Goal: Information Seeking & Learning: Learn about a topic

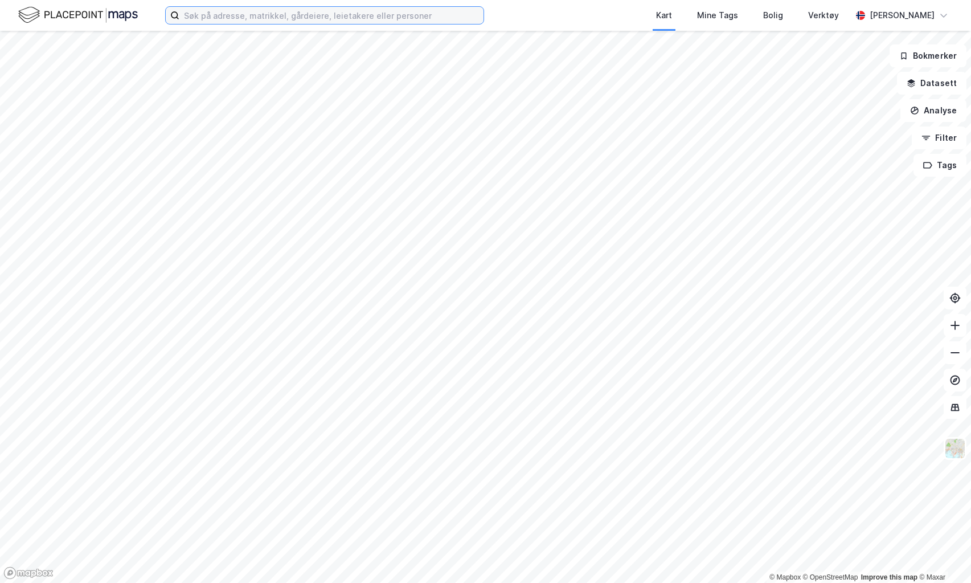
click at [289, 15] on input at bounding box center [331, 15] width 304 height 17
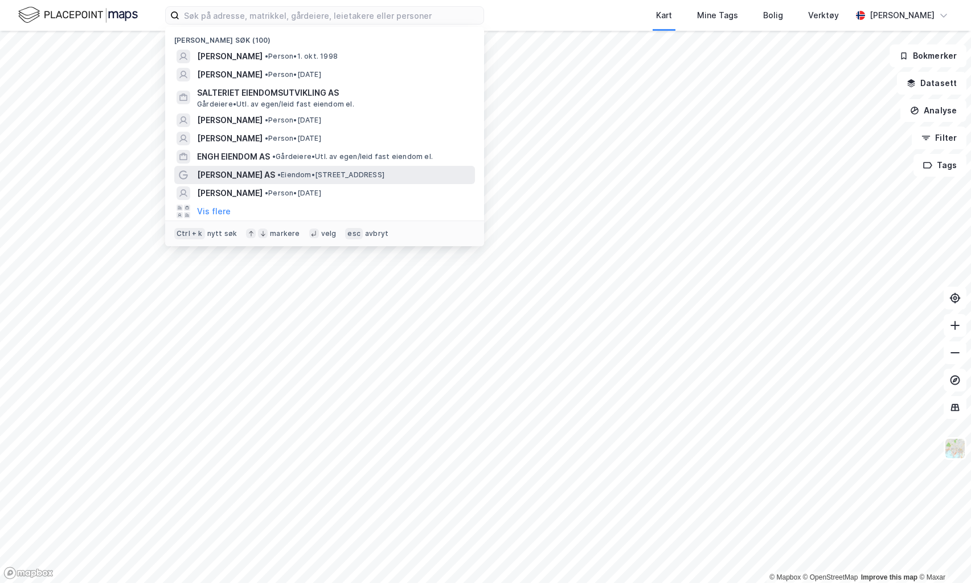
click at [241, 175] on span "[PERSON_NAME] AS" at bounding box center [236, 175] width 78 height 14
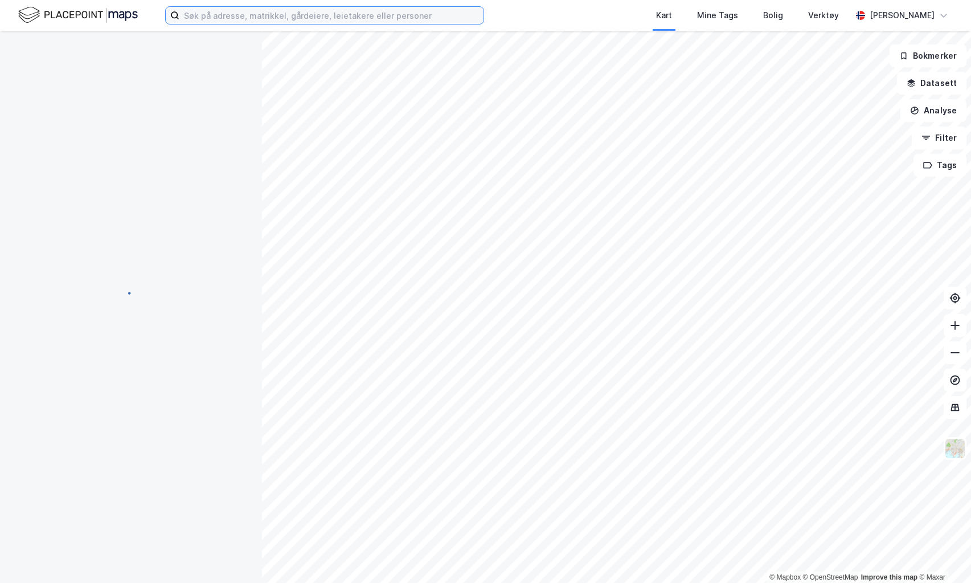
click at [260, 18] on input at bounding box center [331, 15] width 304 height 17
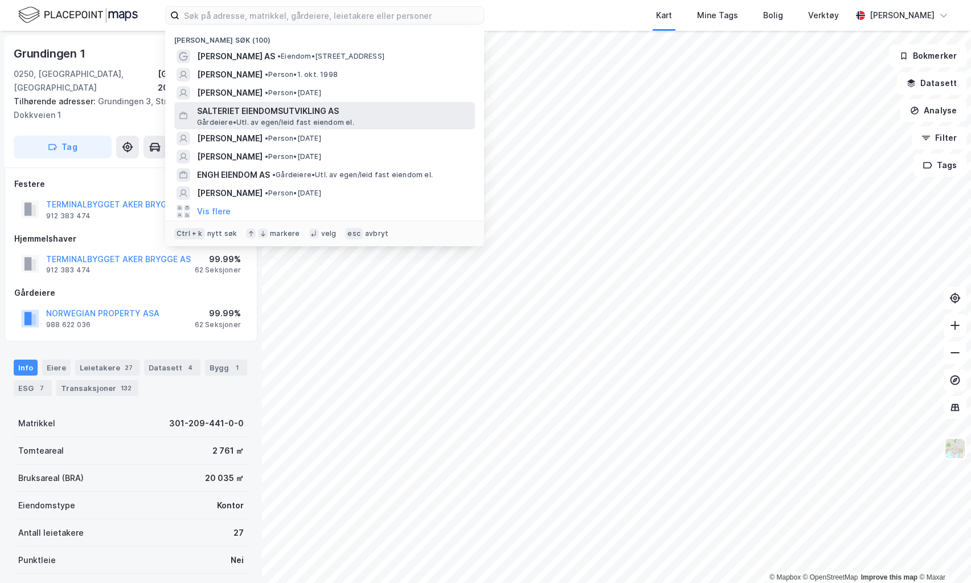
click at [259, 112] on span "SALTERIET EIENDOMSUTVIKLING AS" at bounding box center [333, 111] width 273 height 14
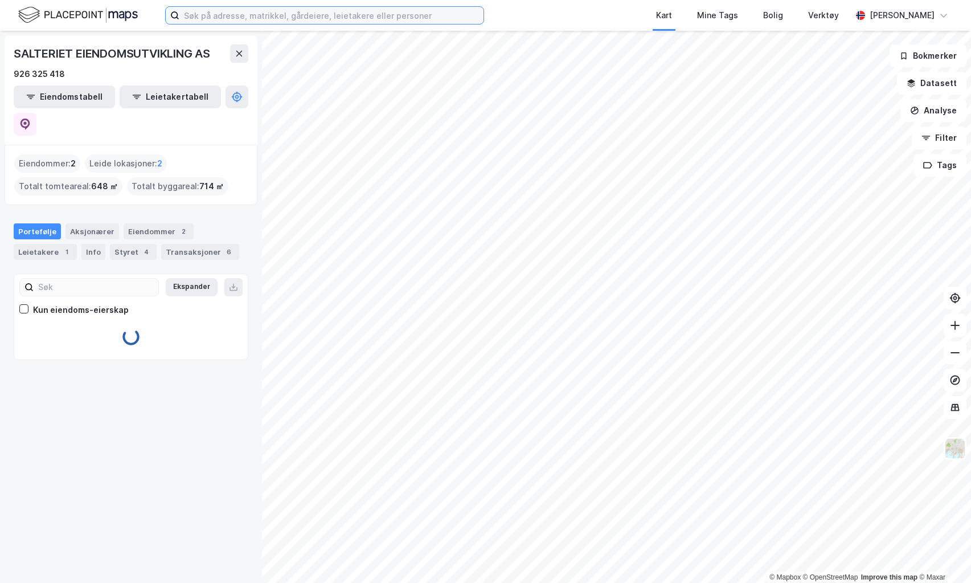
click at [245, 18] on input at bounding box center [331, 15] width 304 height 17
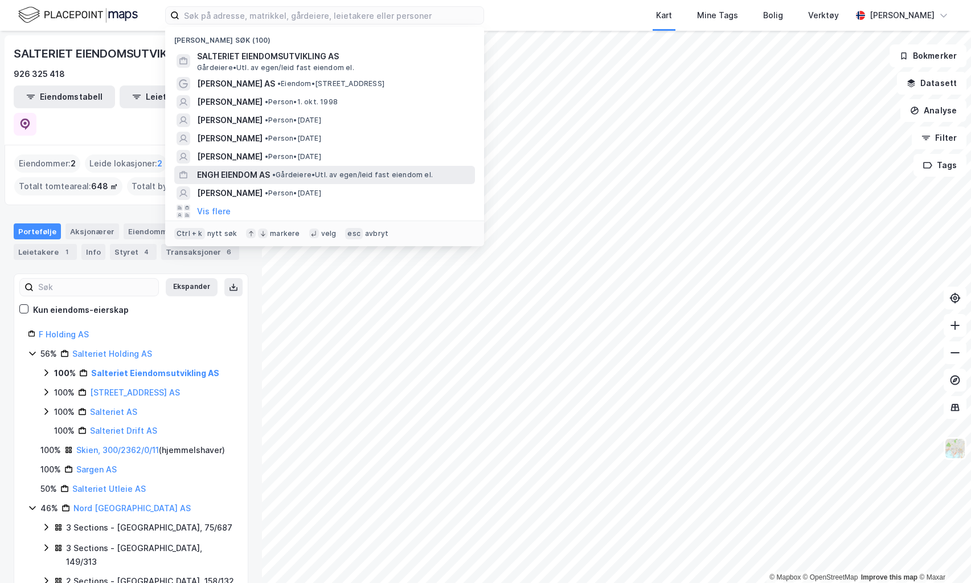
click at [256, 173] on span "ENGH EIENDOM AS" at bounding box center [233, 175] width 73 height 14
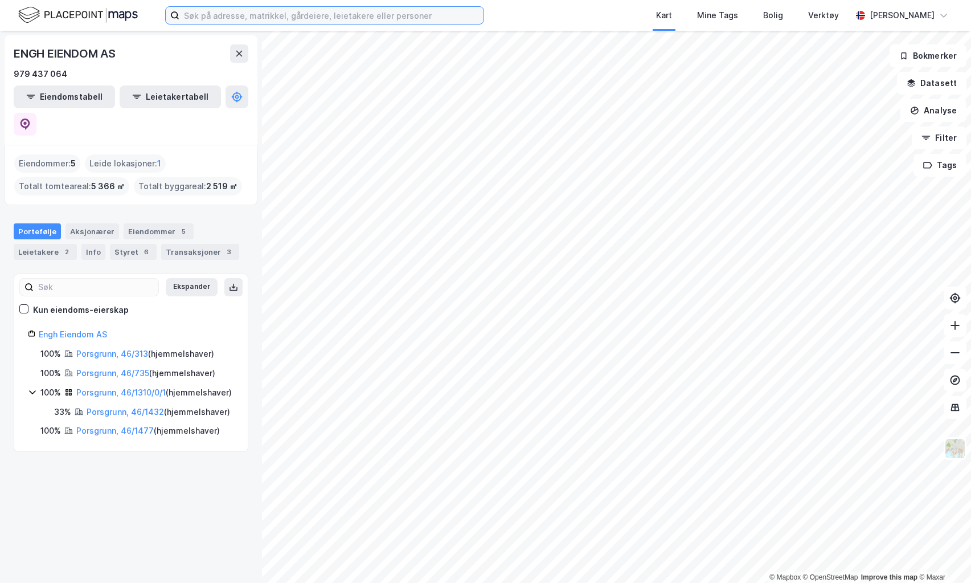
click at [243, 17] on input at bounding box center [331, 15] width 304 height 17
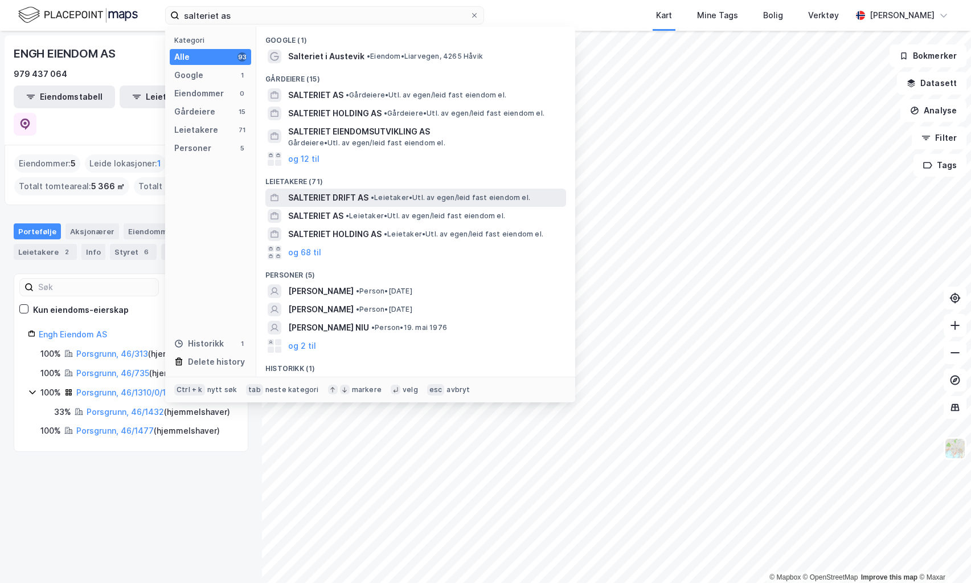
click at [327, 190] on div "SALTERIET DRIFT AS • Leietaker • Utl. av egen/leid fast eiendom el." at bounding box center [415, 198] width 301 height 18
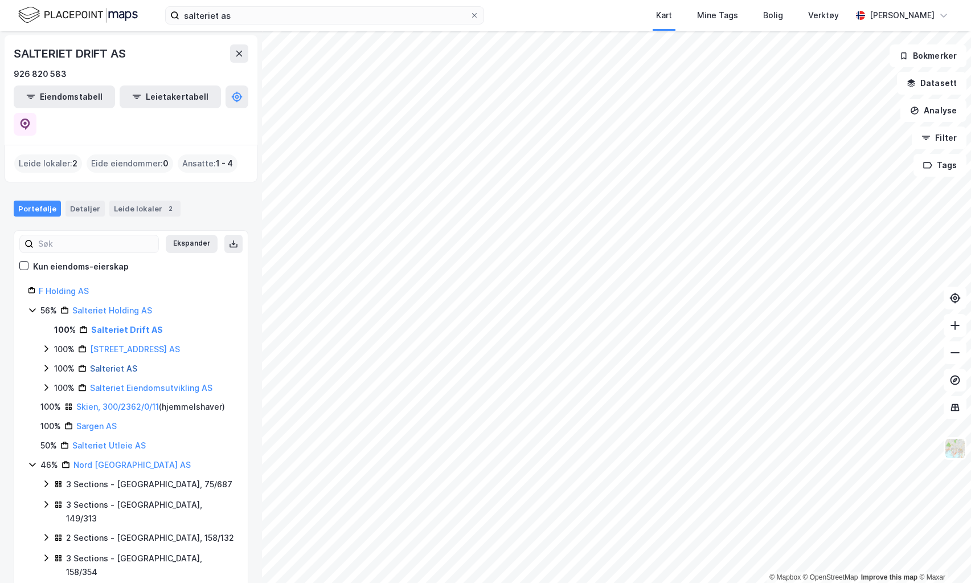
click at [117, 363] on link "Salteriet AS" at bounding box center [113, 368] width 47 height 10
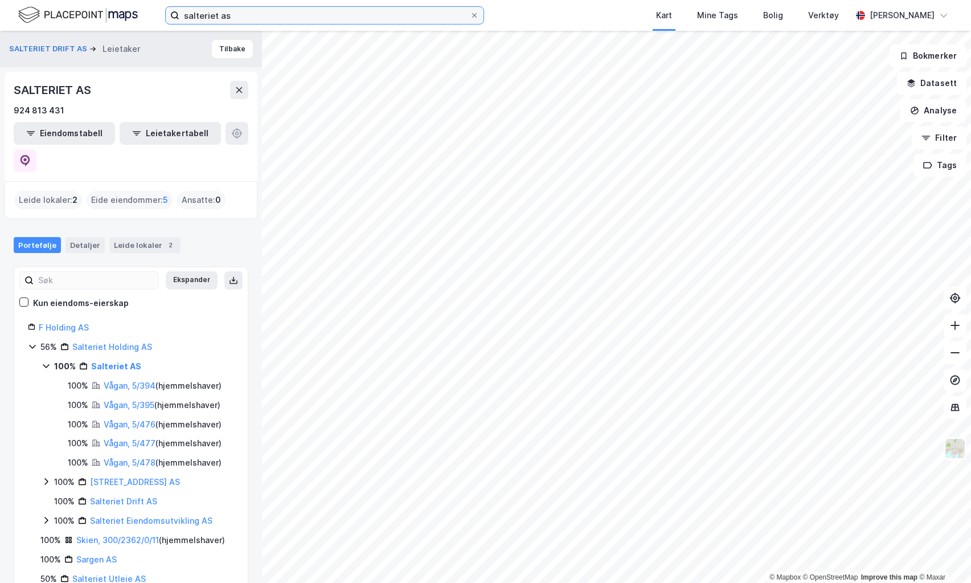
click at [256, 14] on input "salteriet as" at bounding box center [324, 15] width 290 height 17
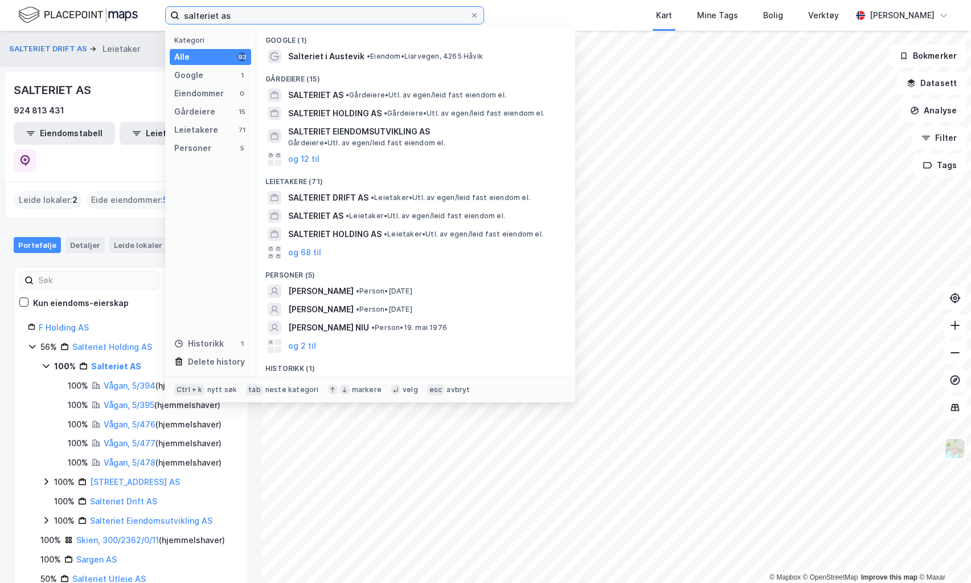
click at [256, 14] on input "salteriet as" at bounding box center [324, 15] width 290 height 17
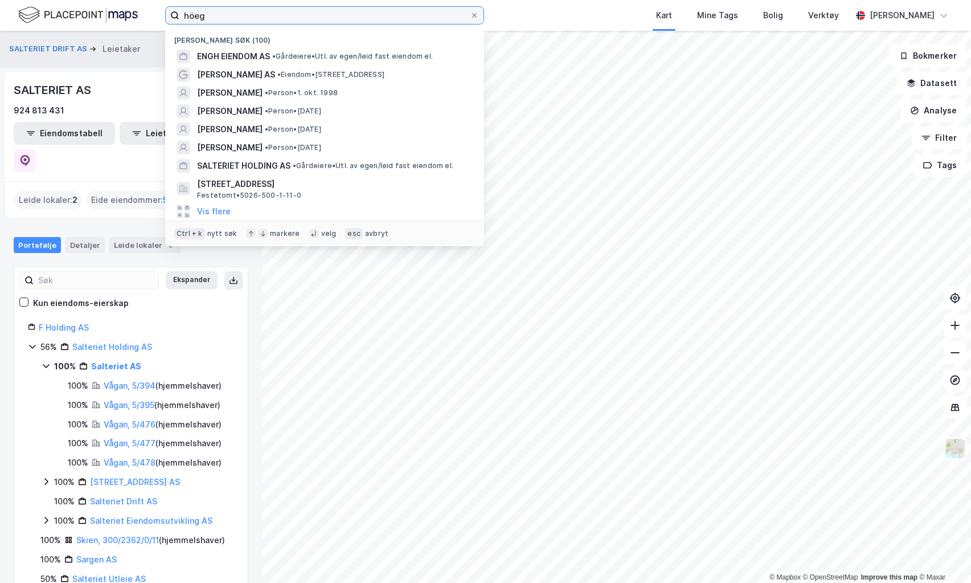
type input "höegh"
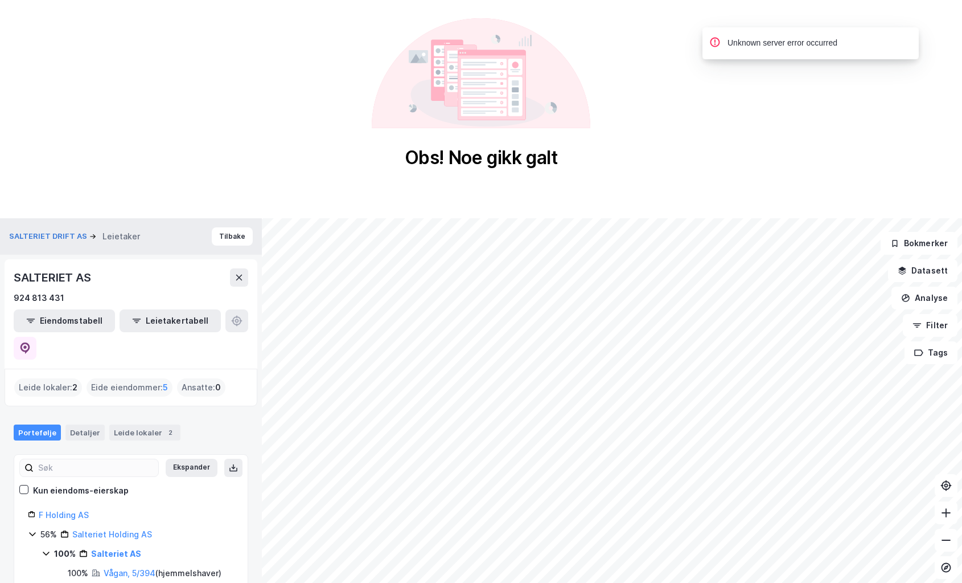
click at [573, 111] on icon at bounding box center [481, 73] width 219 height 110
click at [542, 213] on div "Obs! Noe gikk galt © Mapbox © OpenStreetMap Improve this map © Maxar SALTERIET …" at bounding box center [481, 385] width 962 height 770
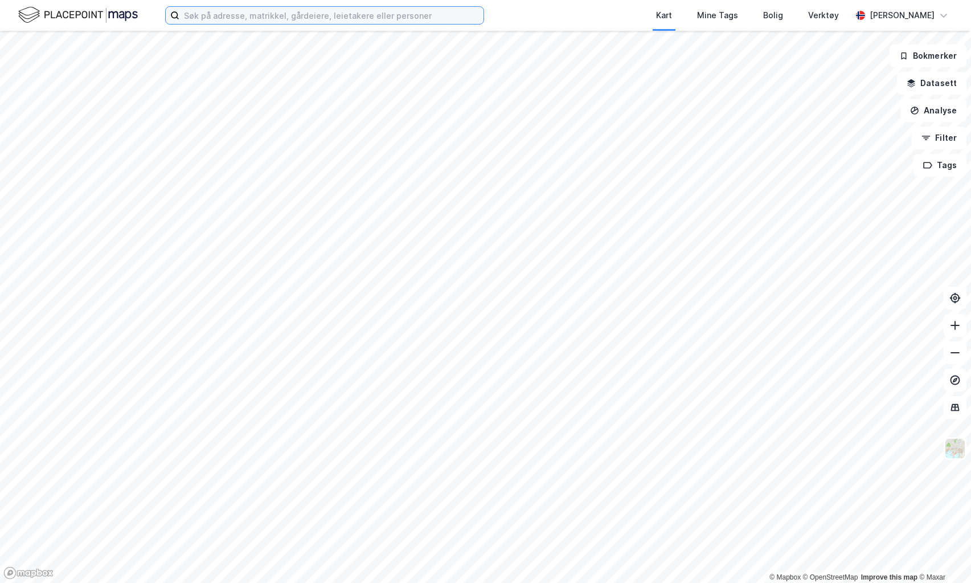
click at [290, 13] on input at bounding box center [331, 15] width 304 height 17
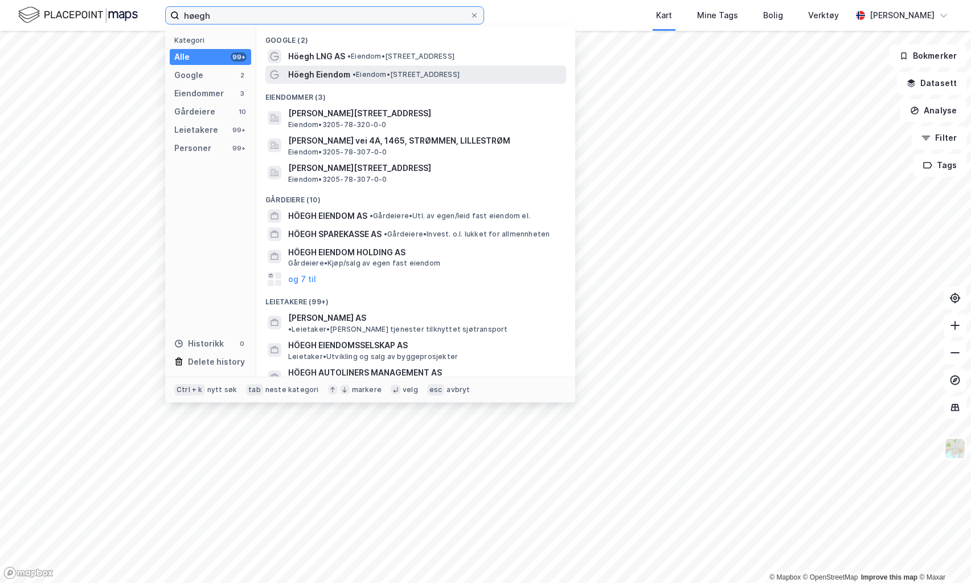
type input "høegh"
click at [341, 74] on span "Höegh Eiendom" at bounding box center [319, 75] width 62 height 14
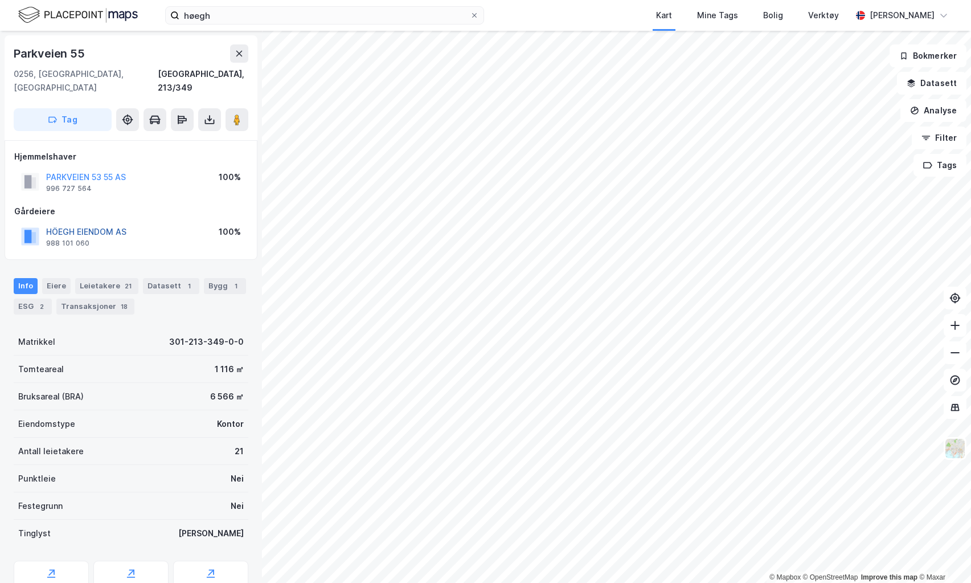
click at [0, 0] on button "HÖEGH EIENDOM AS" at bounding box center [0, 0] width 0 height 0
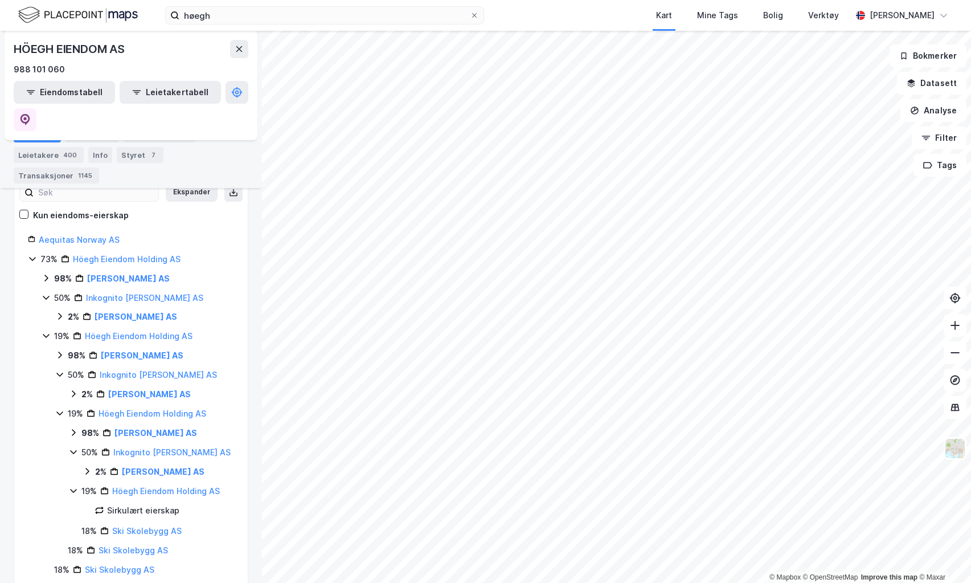
scroll to position [207, 0]
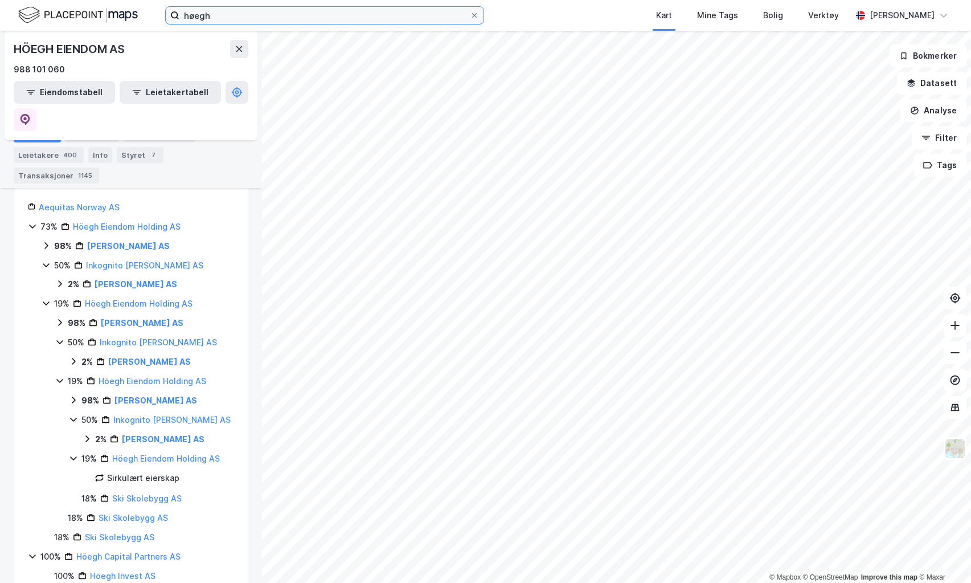
click at [312, 21] on input "høegh" at bounding box center [324, 15] width 290 height 17
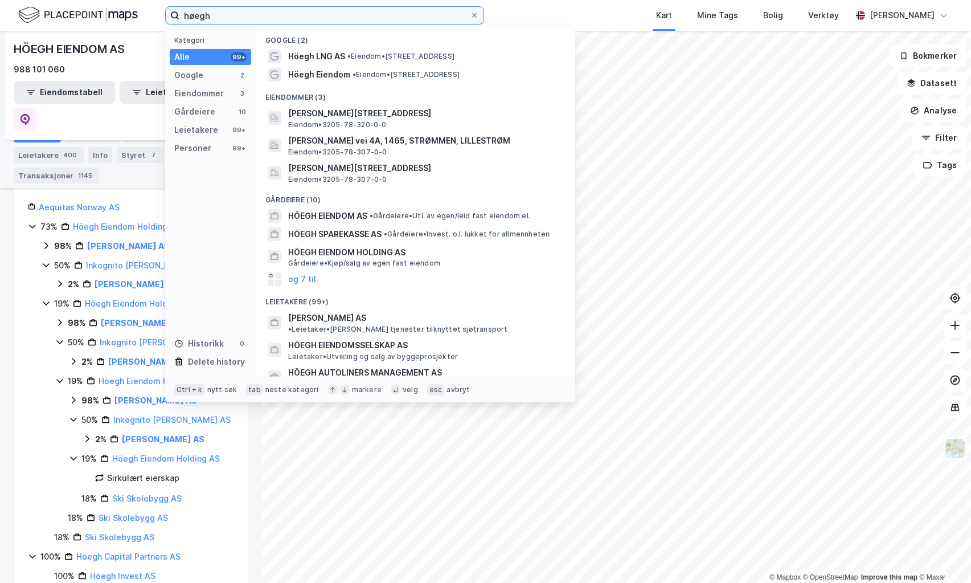
click at [312, 21] on input "høegh" at bounding box center [324, 15] width 290 height 17
click at [472, 15] on icon at bounding box center [474, 15] width 7 height 7
click at [470, 15] on input "høegh" at bounding box center [324, 15] width 290 height 17
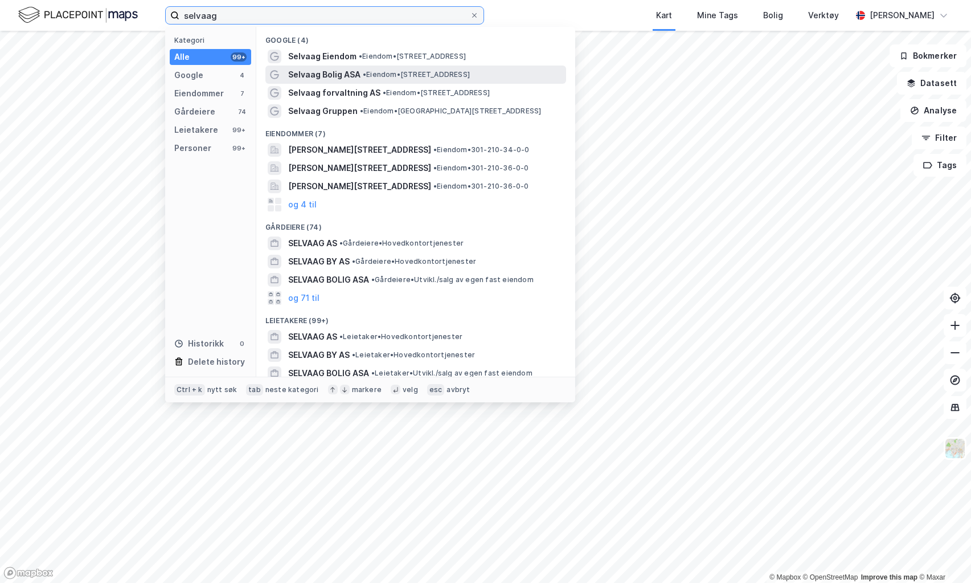
type input "selvaag"
click at [330, 80] on span "Selvaag Bolig ASA" at bounding box center [324, 75] width 72 height 14
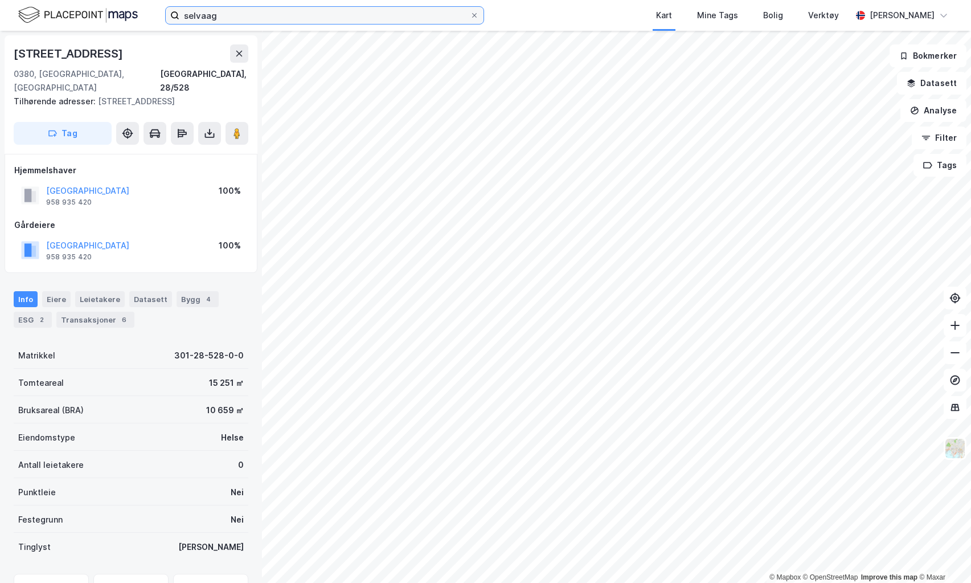
click at [252, 22] on input "selvaag" at bounding box center [324, 15] width 290 height 17
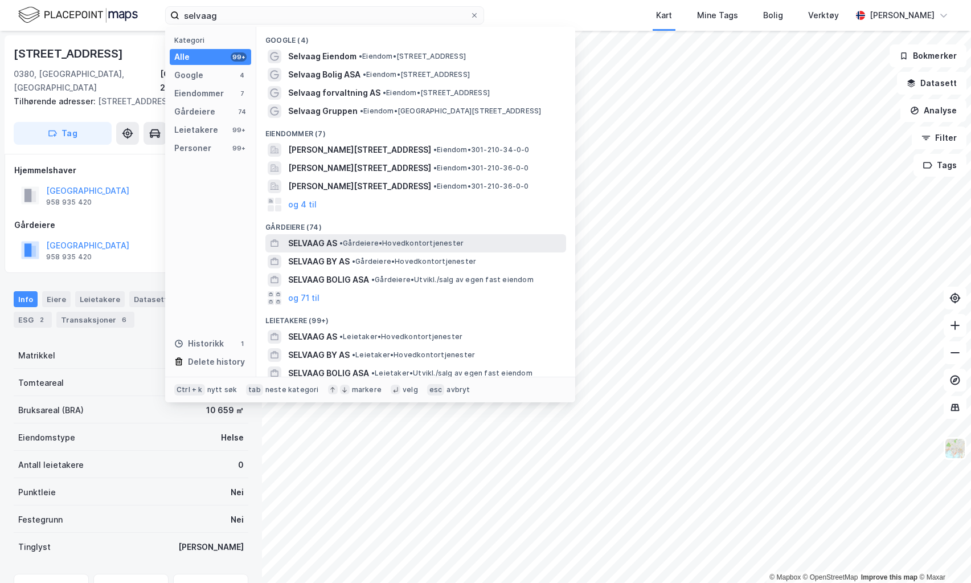
click at [334, 240] on span "SELVAAG AS" at bounding box center [312, 243] width 49 height 14
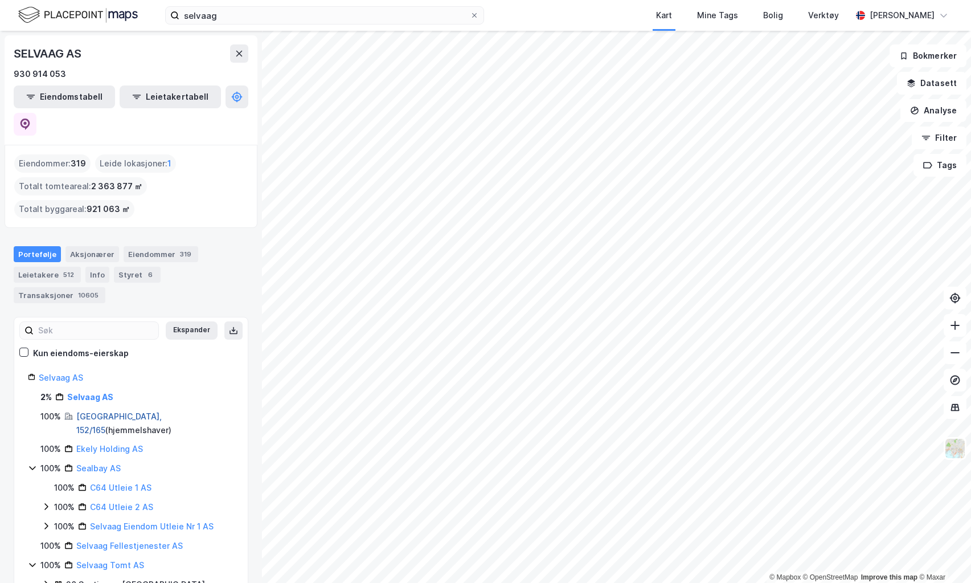
click at [99, 411] on link "[GEOGRAPHIC_DATA], 152/165" at bounding box center [118, 422] width 85 height 23
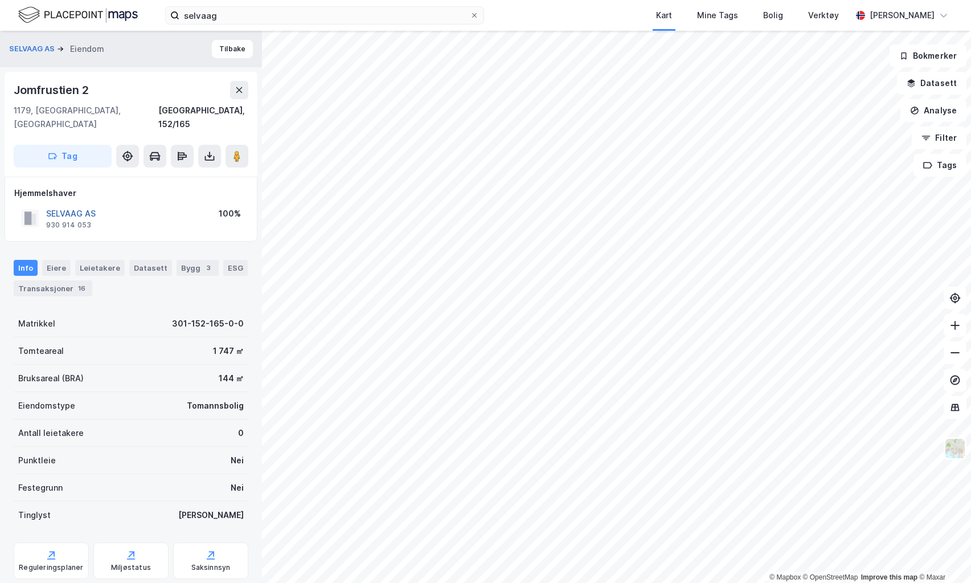
click at [0, 0] on button "SELVAAG AS" at bounding box center [0, 0] width 0 height 0
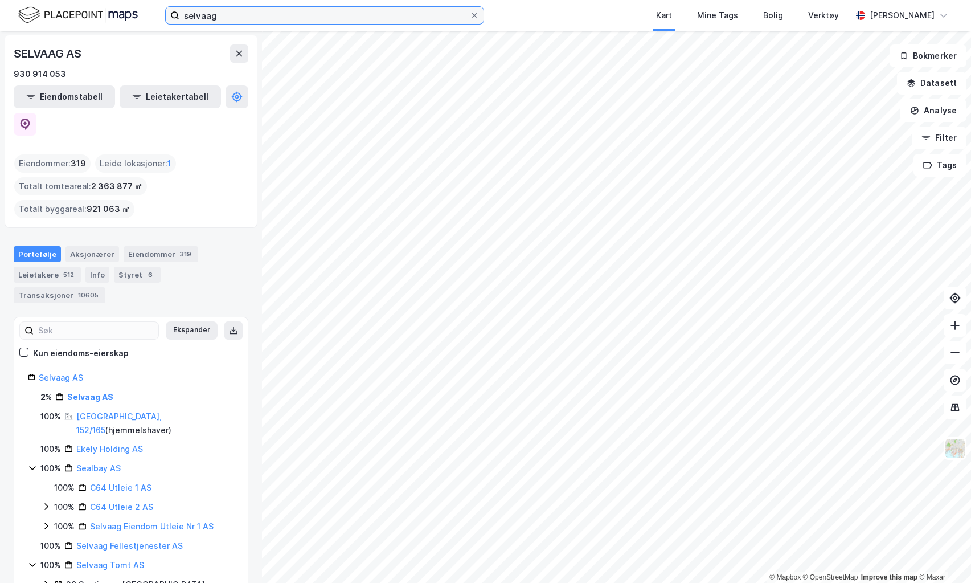
click at [236, 23] on input "selvaag" at bounding box center [324, 15] width 290 height 17
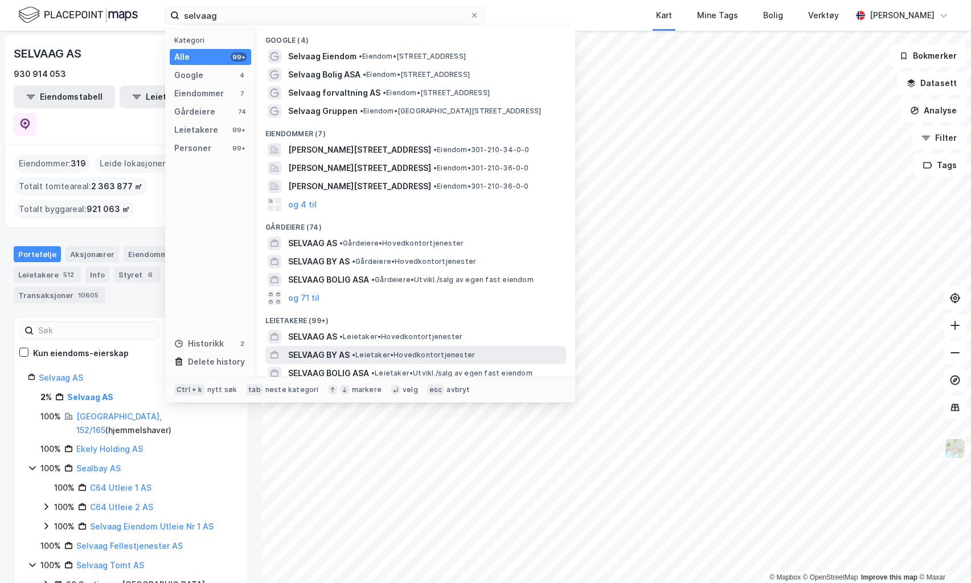
click at [317, 351] on span "SELVAAG BY AS" at bounding box center [319, 355] width 62 height 14
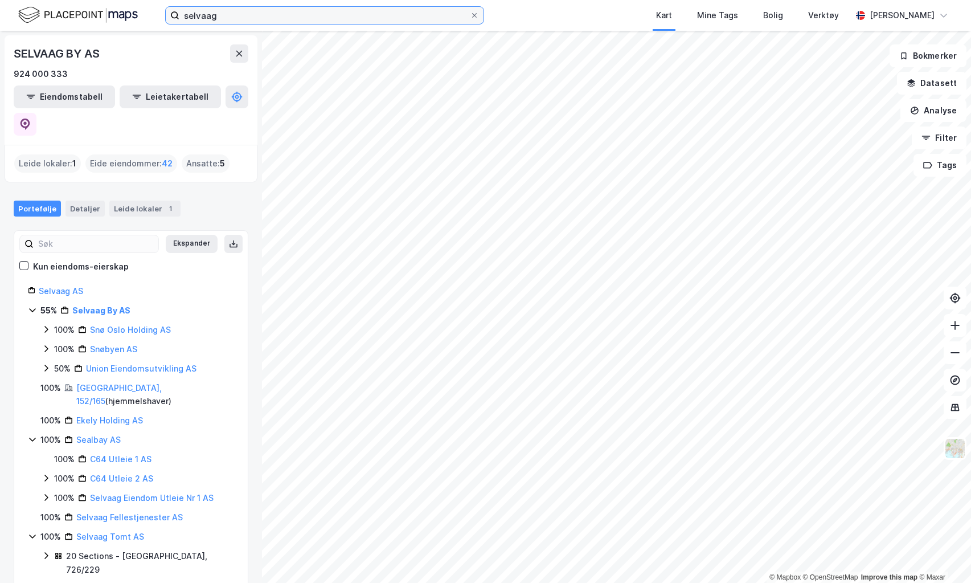
click at [237, 15] on input "selvaag" at bounding box center [324, 15] width 290 height 17
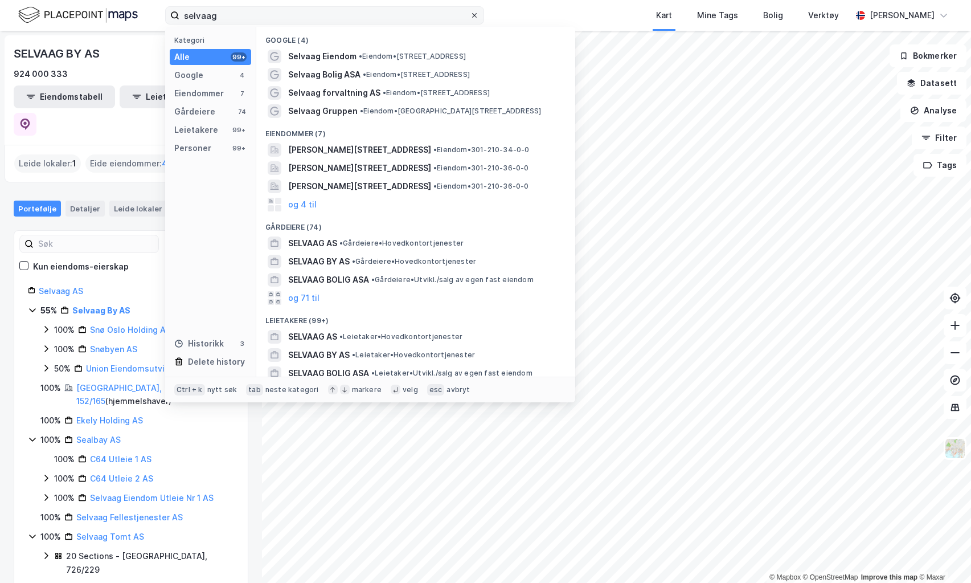
click at [472, 15] on icon at bounding box center [474, 15] width 7 height 7
click at [470, 15] on input "selvaag" at bounding box center [324, 15] width 290 height 17
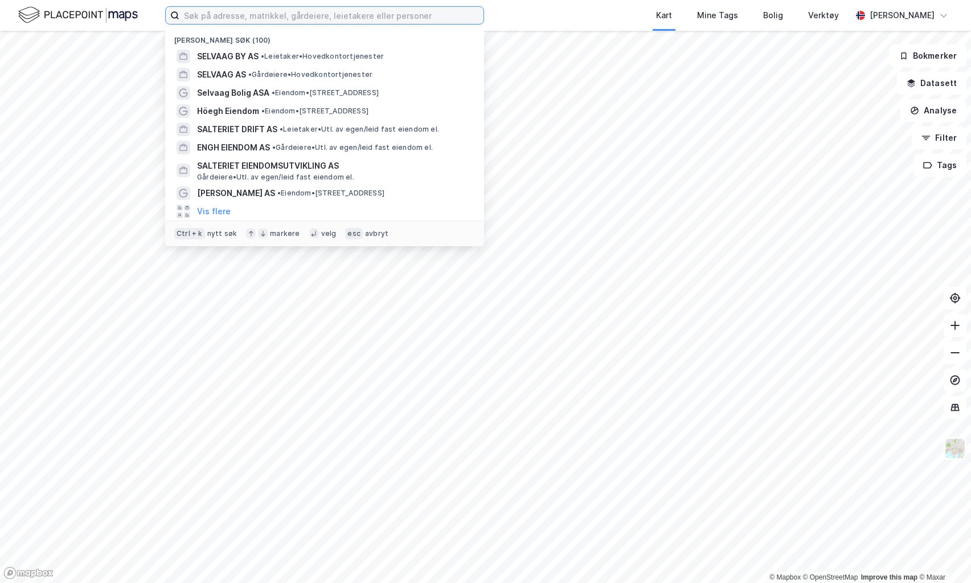
paste input "[PERSON_NAME]"
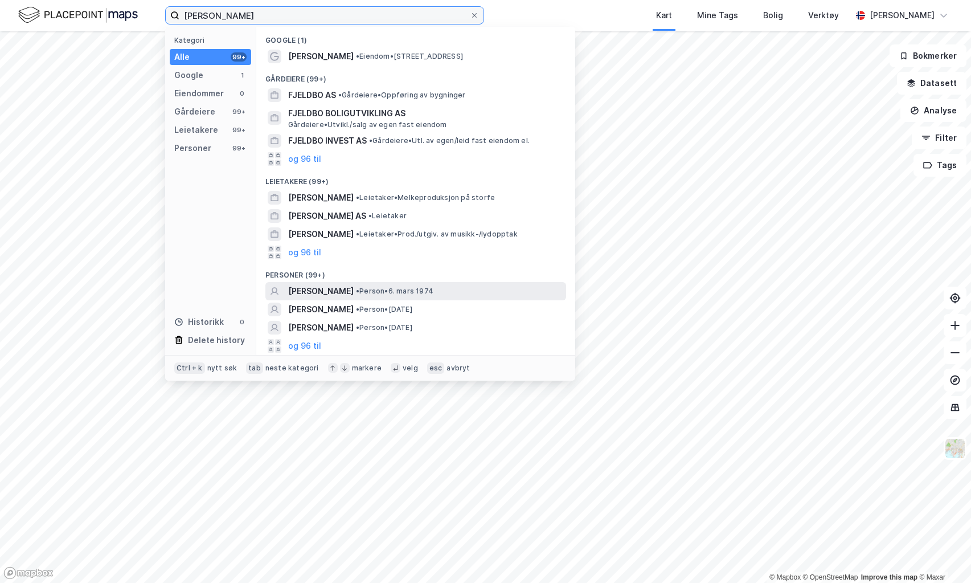
type input "[PERSON_NAME]"
click at [339, 287] on span "[PERSON_NAME]" at bounding box center [320, 291] width 65 height 14
